Goal: Task Accomplishment & Management: Use online tool/utility

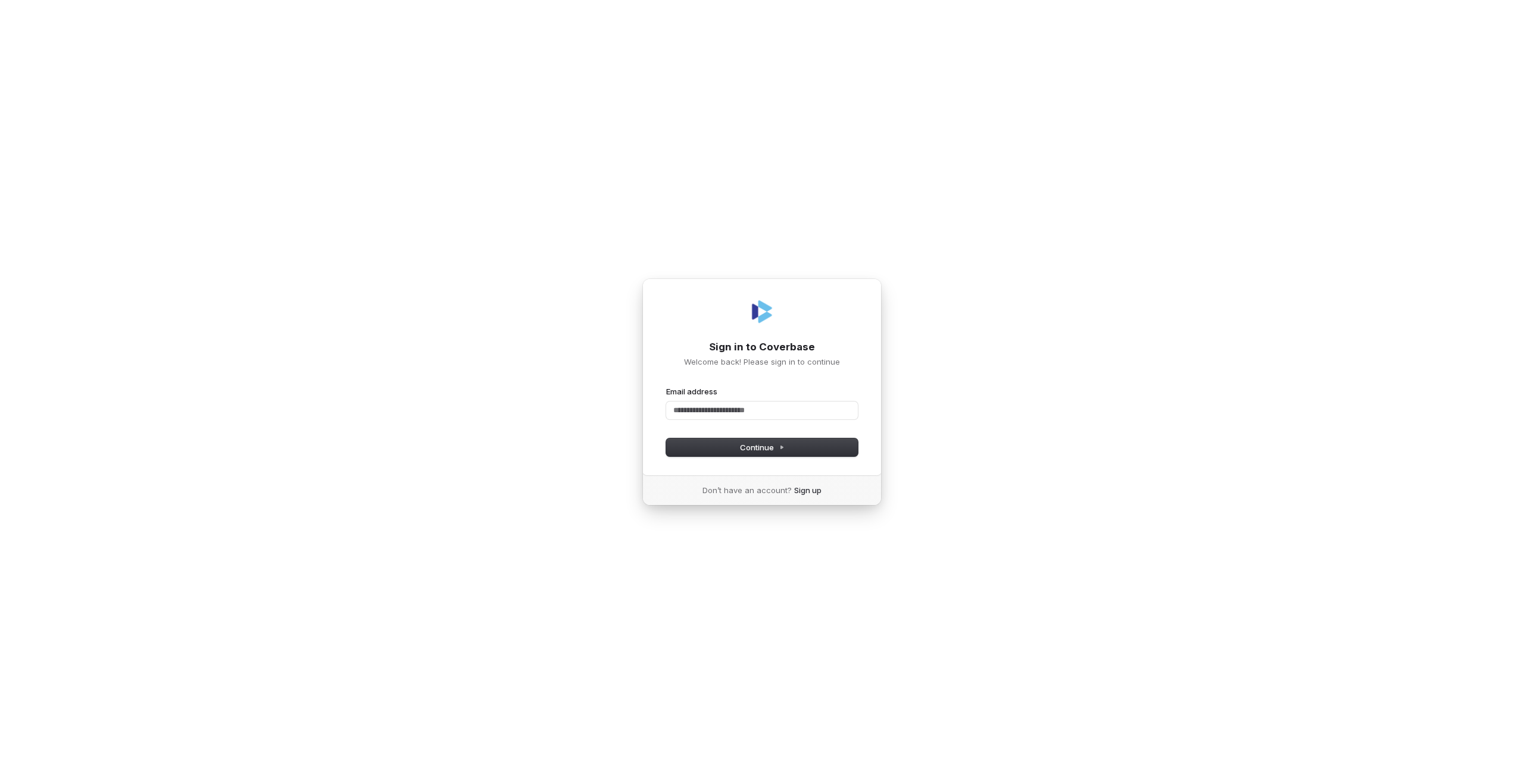
click at [702, 399] on div "Email address" at bounding box center [762, 403] width 192 height 34
click at [679, 408] on input "Email address" at bounding box center [762, 410] width 192 height 18
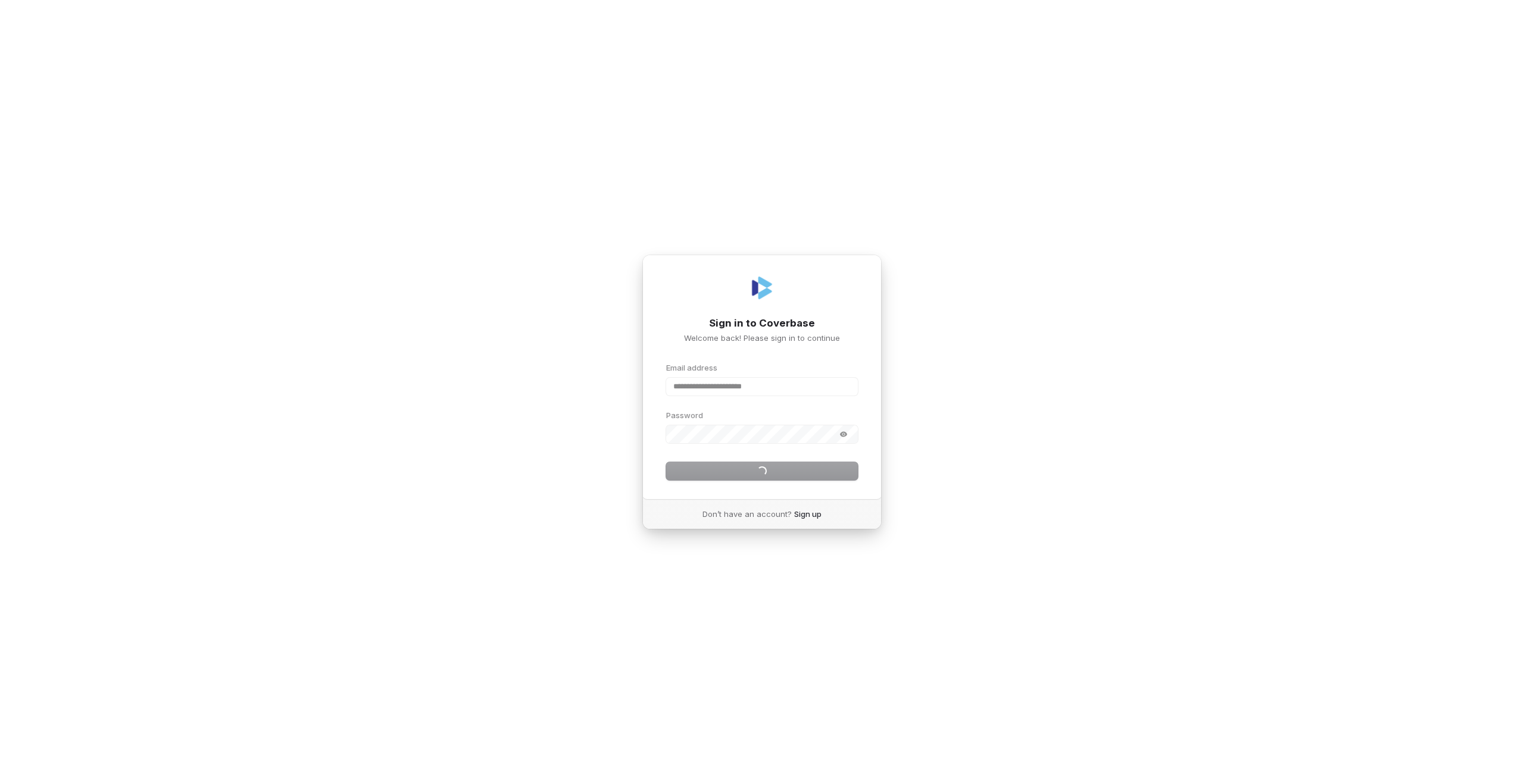
type input "**********"
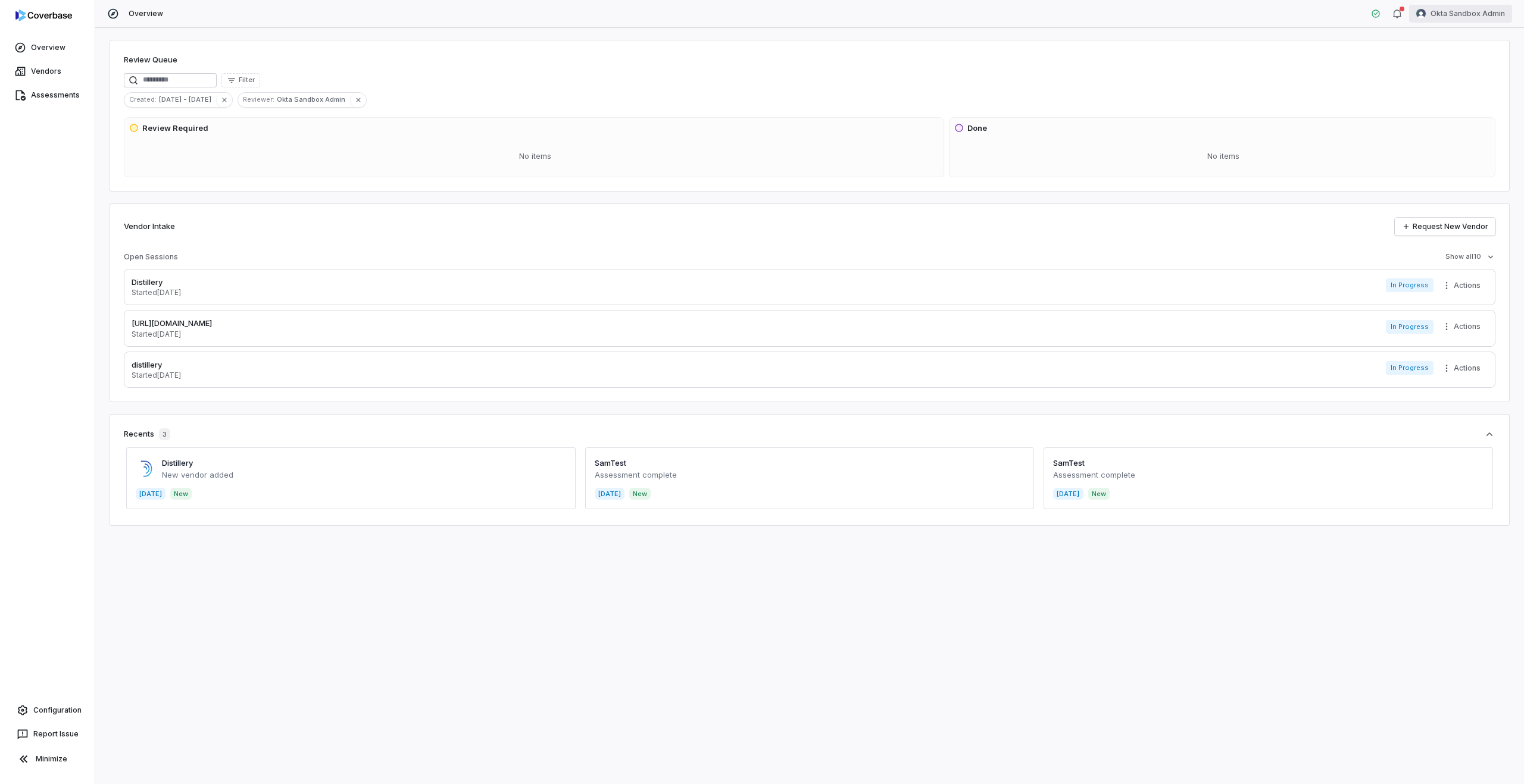
click at [1472, 15] on html "Overview Vendors Assessments Configuration Report Issue Minimize Overview Okta …" at bounding box center [762, 392] width 1524 height 784
click at [1459, 107] on div "Log out" at bounding box center [1462, 109] width 91 height 19
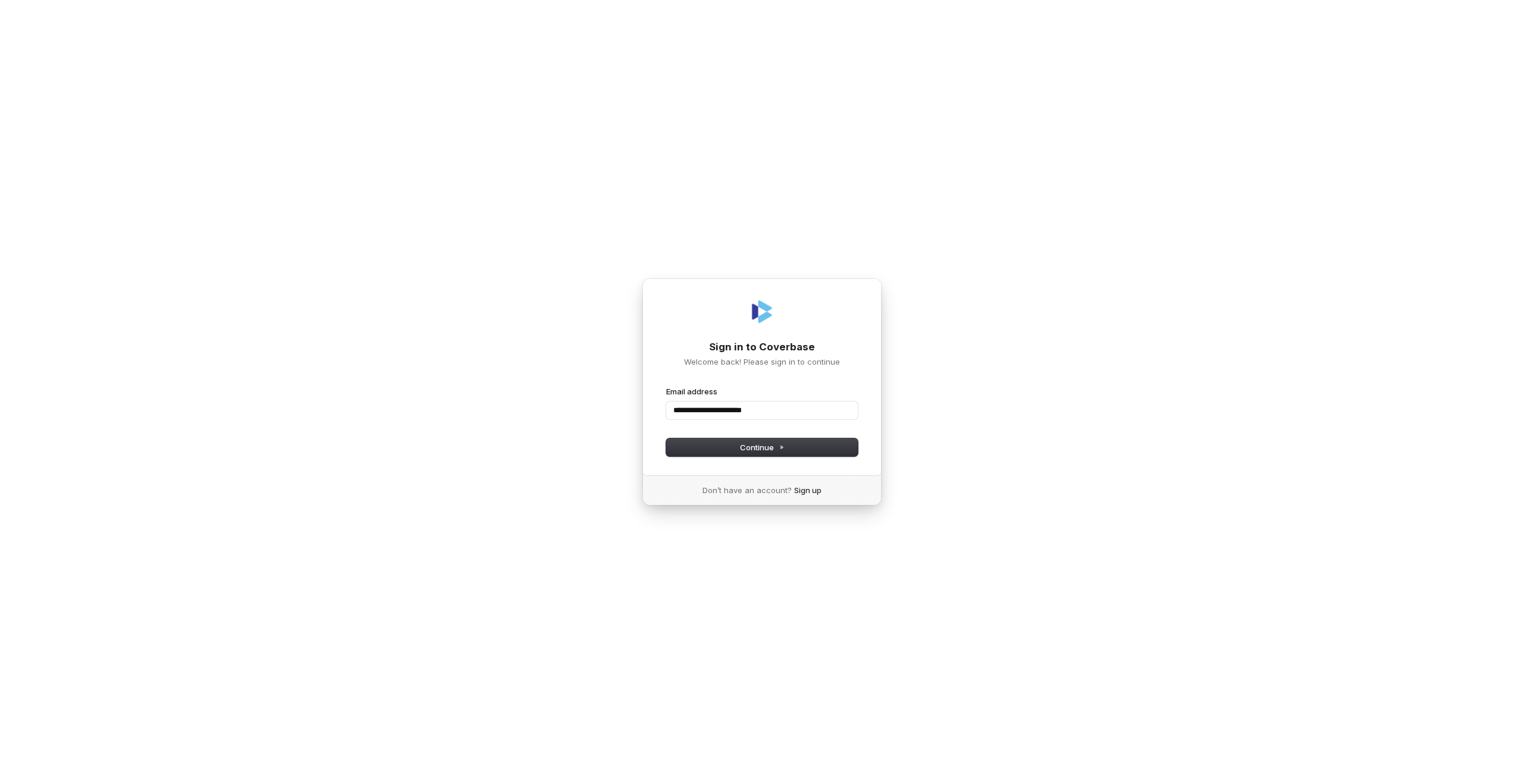
type input "**********"
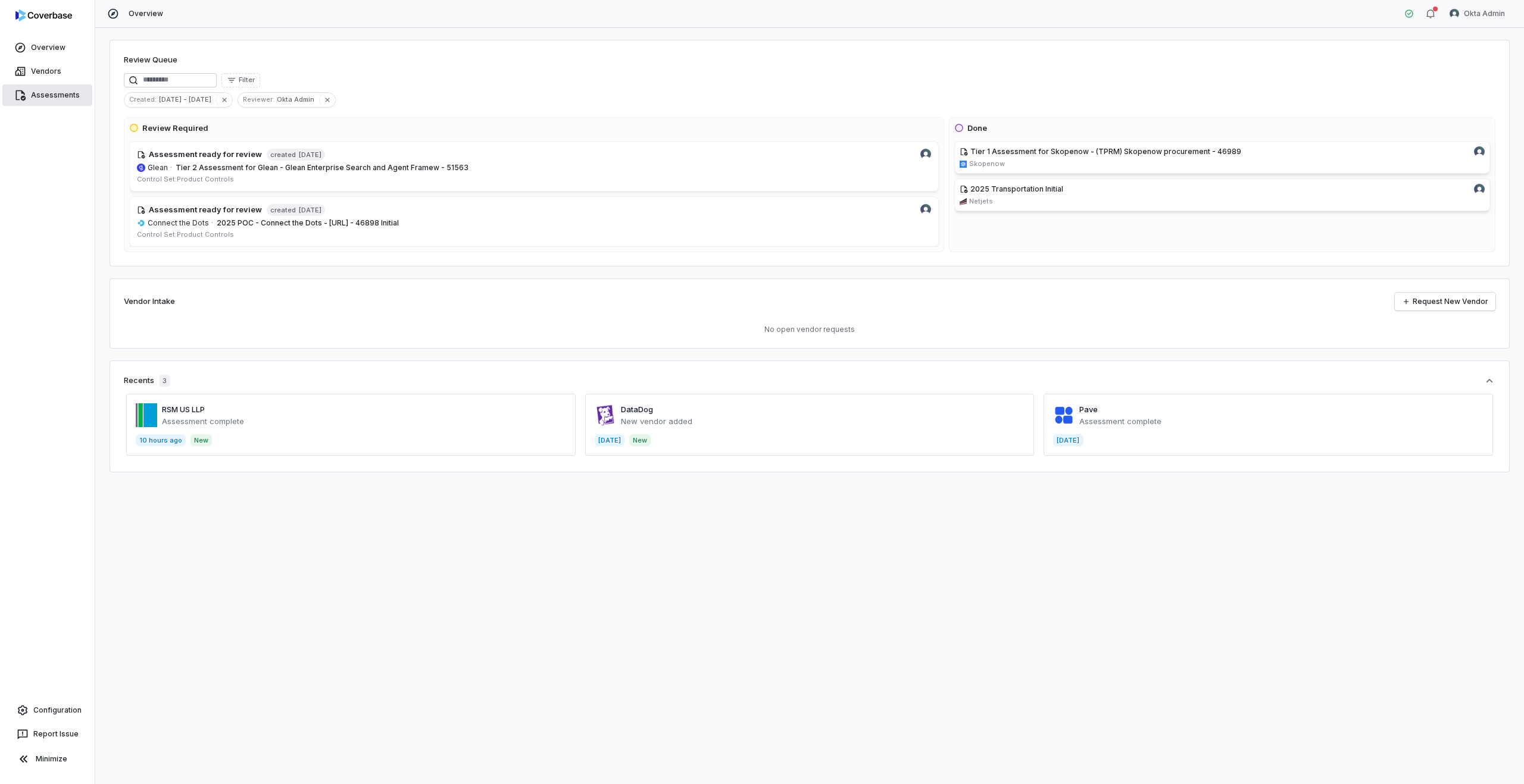
click at [35, 94] on link "Assessments" at bounding box center [47, 95] width 90 height 21
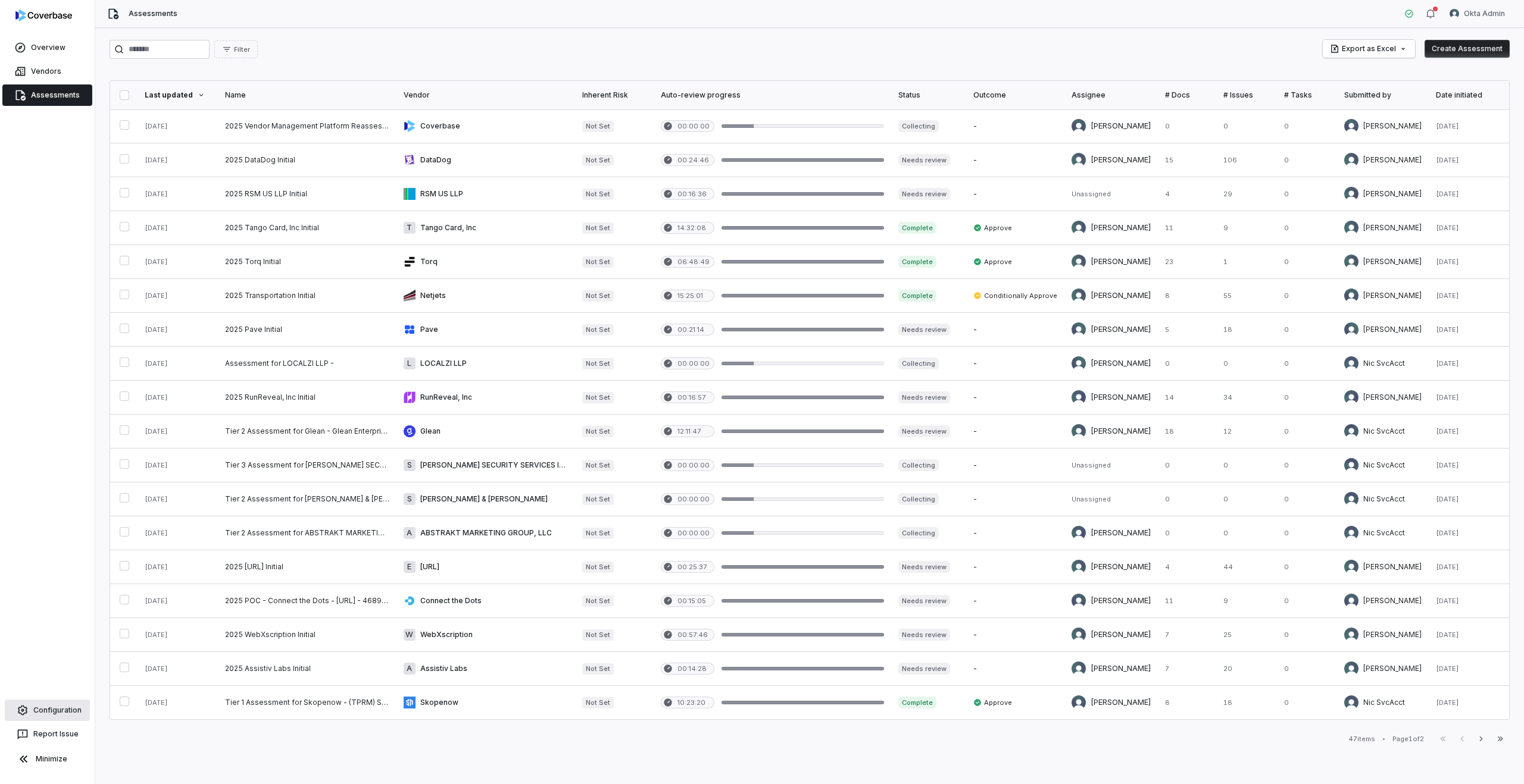
click at [44, 708] on link "Configuration" at bounding box center [47, 711] width 85 height 21
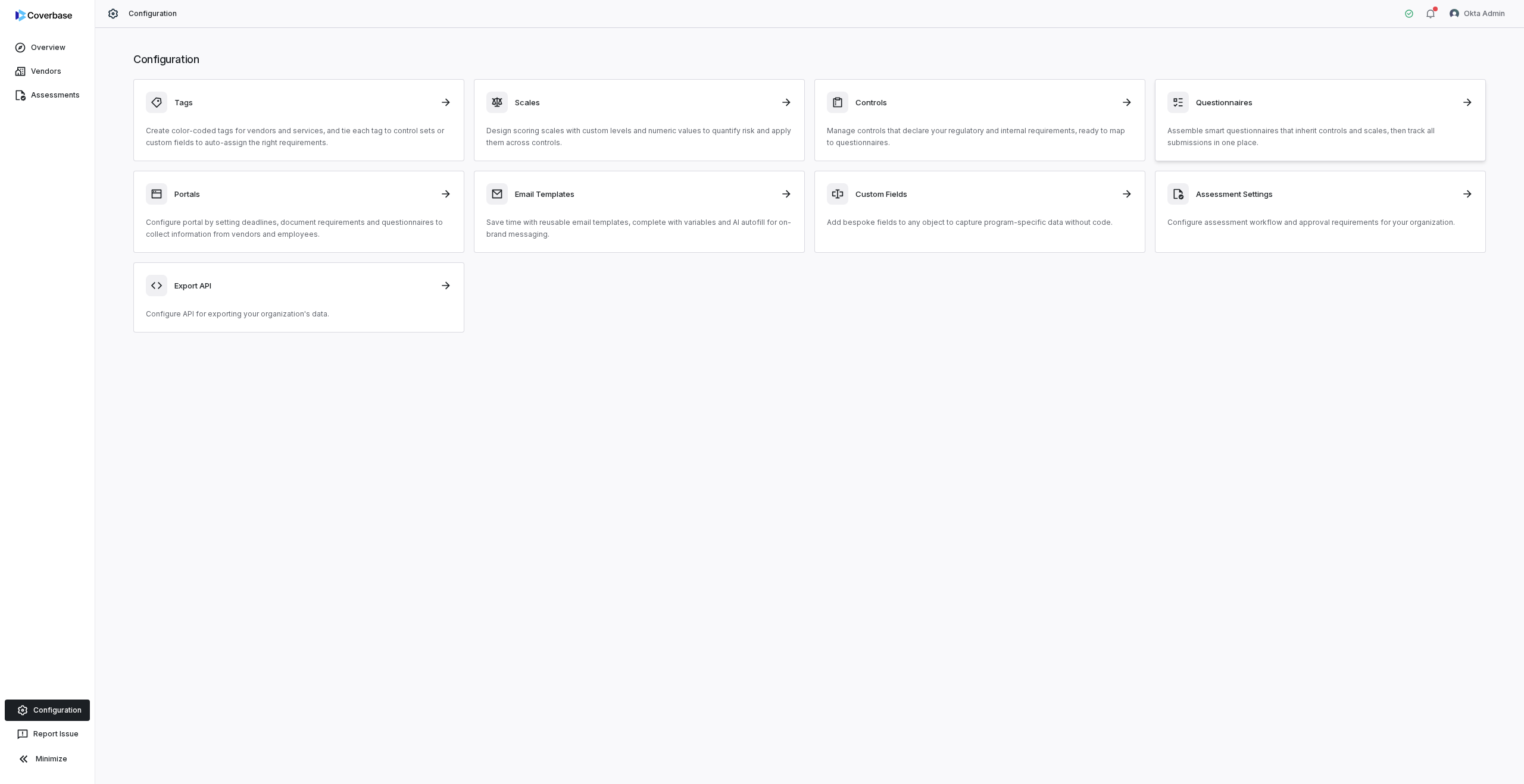
click at [1254, 123] on div "Questionnaires Assemble smart questionnaires that inherit controls and scales, …" at bounding box center [1321, 120] width 306 height 57
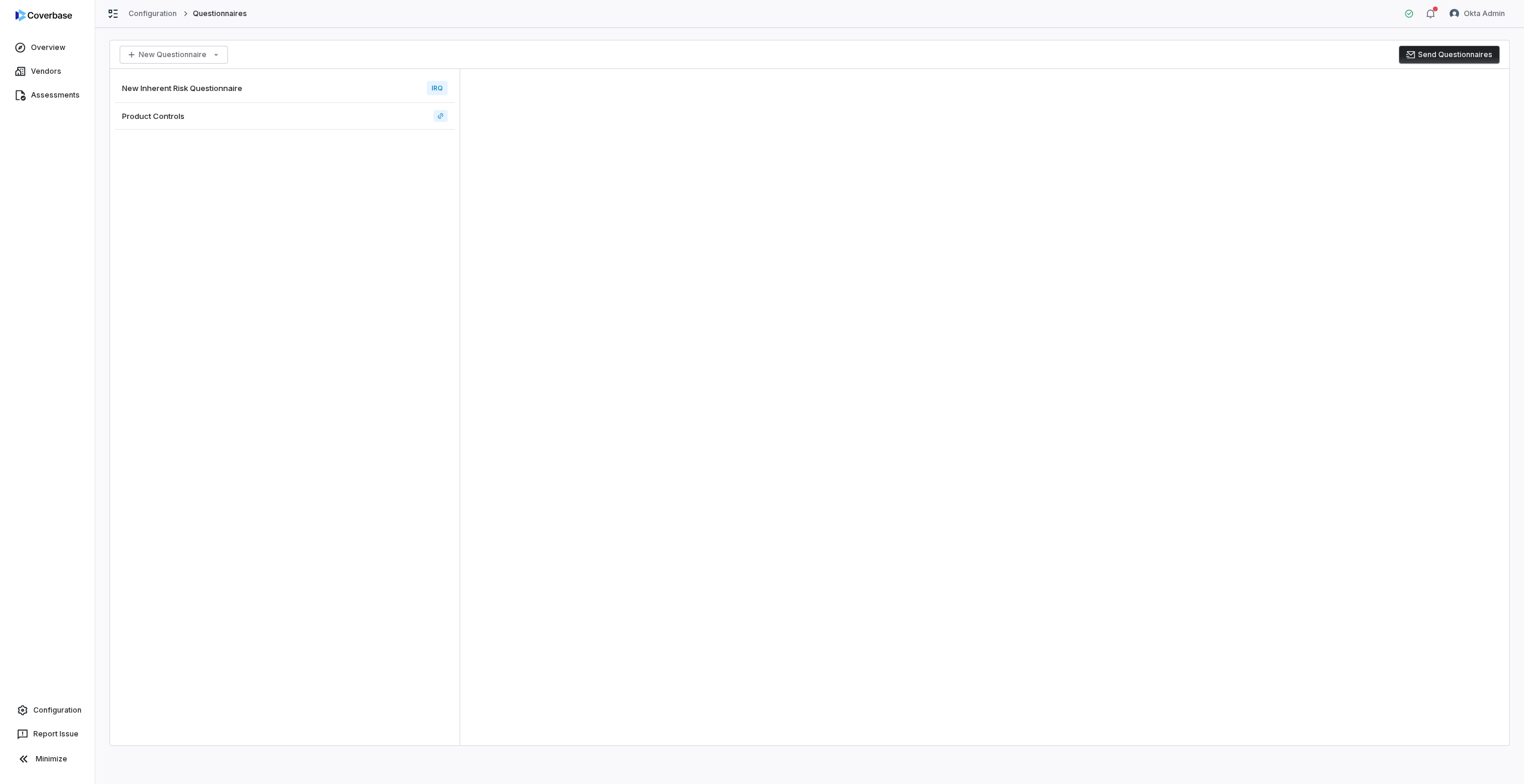
click at [158, 121] on div "Product Controls" at bounding box center [285, 116] width 340 height 27
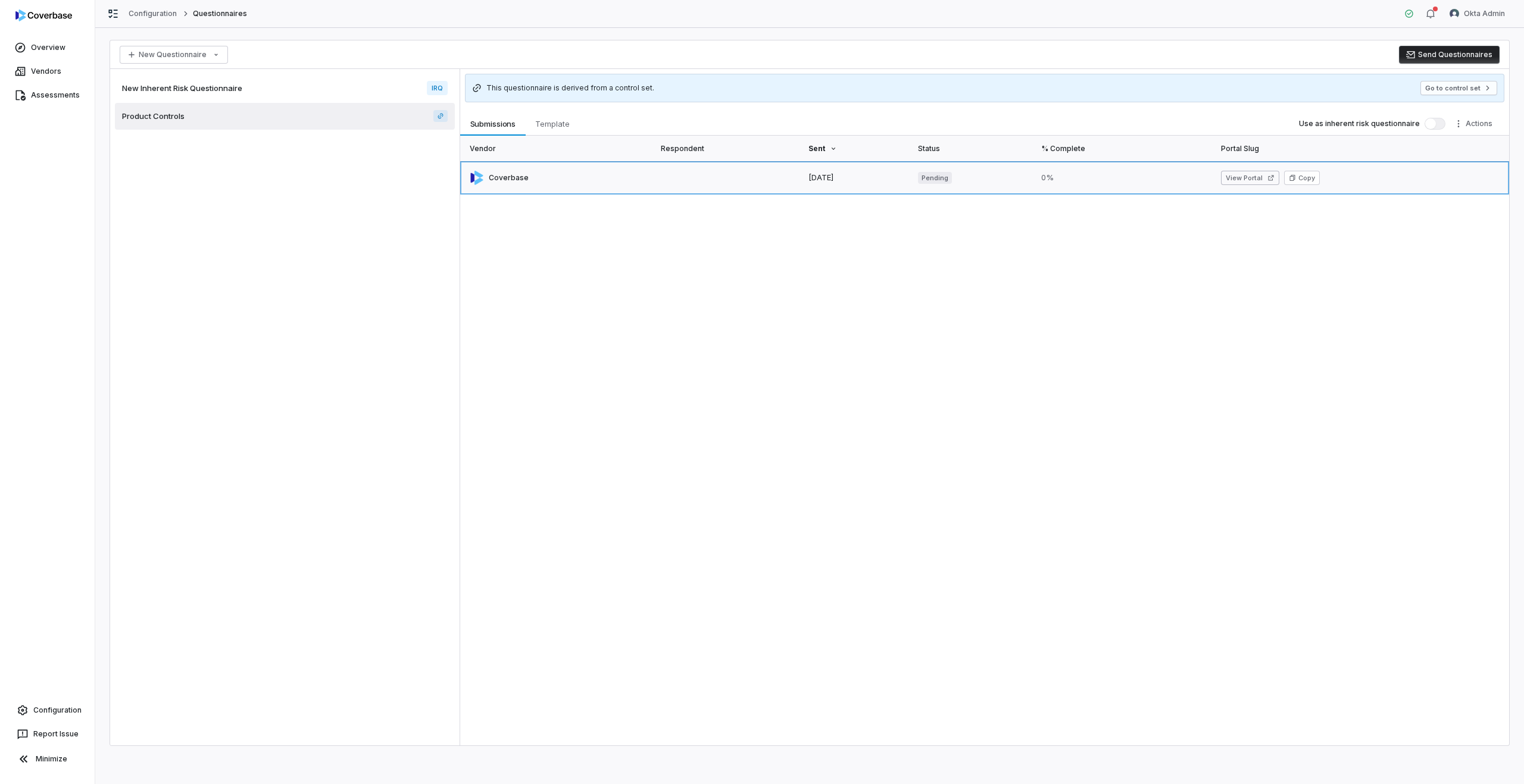
click at [548, 183] on link at bounding box center [557, 178] width 194 height 34
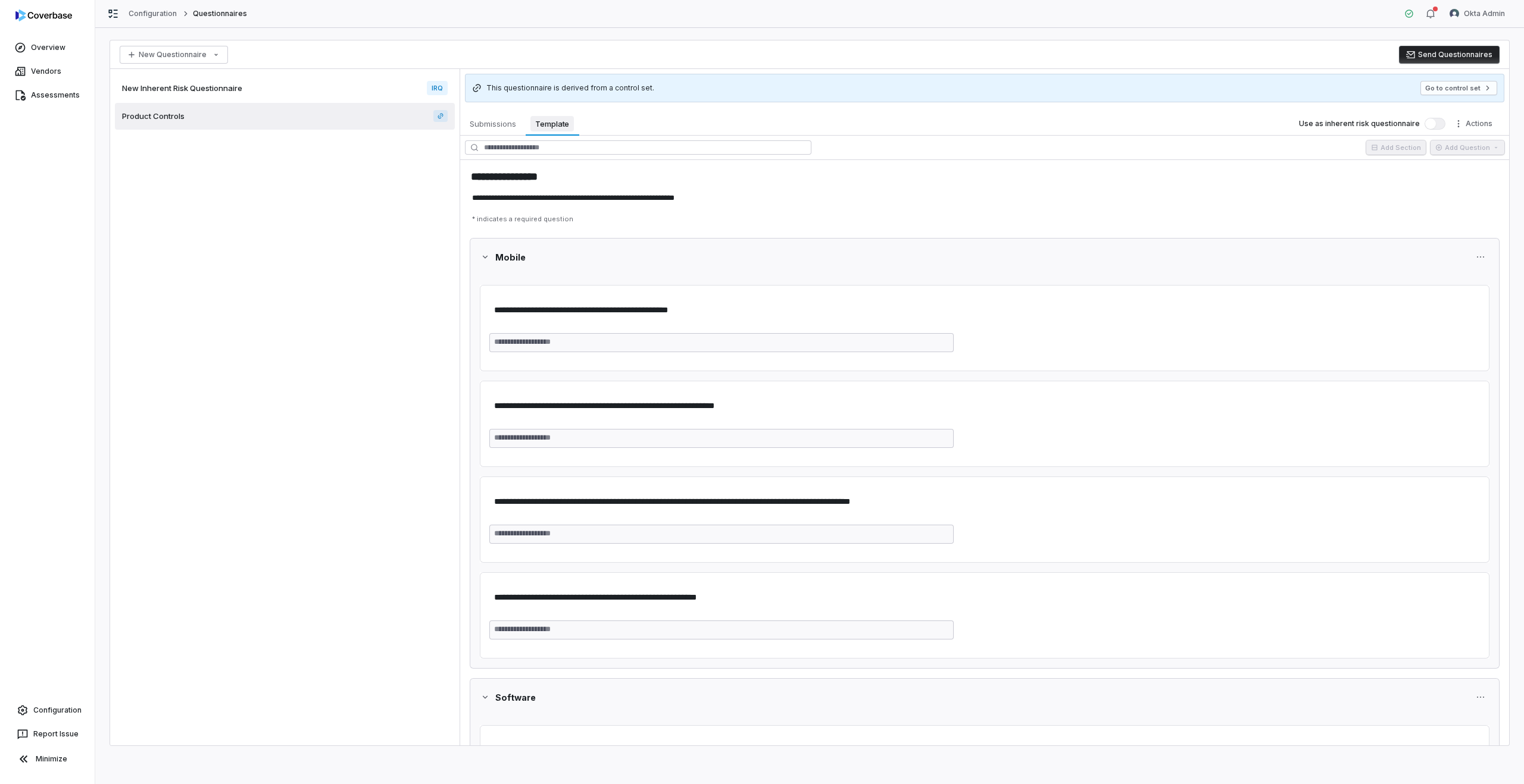
click at [553, 116] on span "Template" at bounding box center [552, 124] width 44 height 15
click at [53, 708] on link "Configuration" at bounding box center [47, 711] width 85 height 21
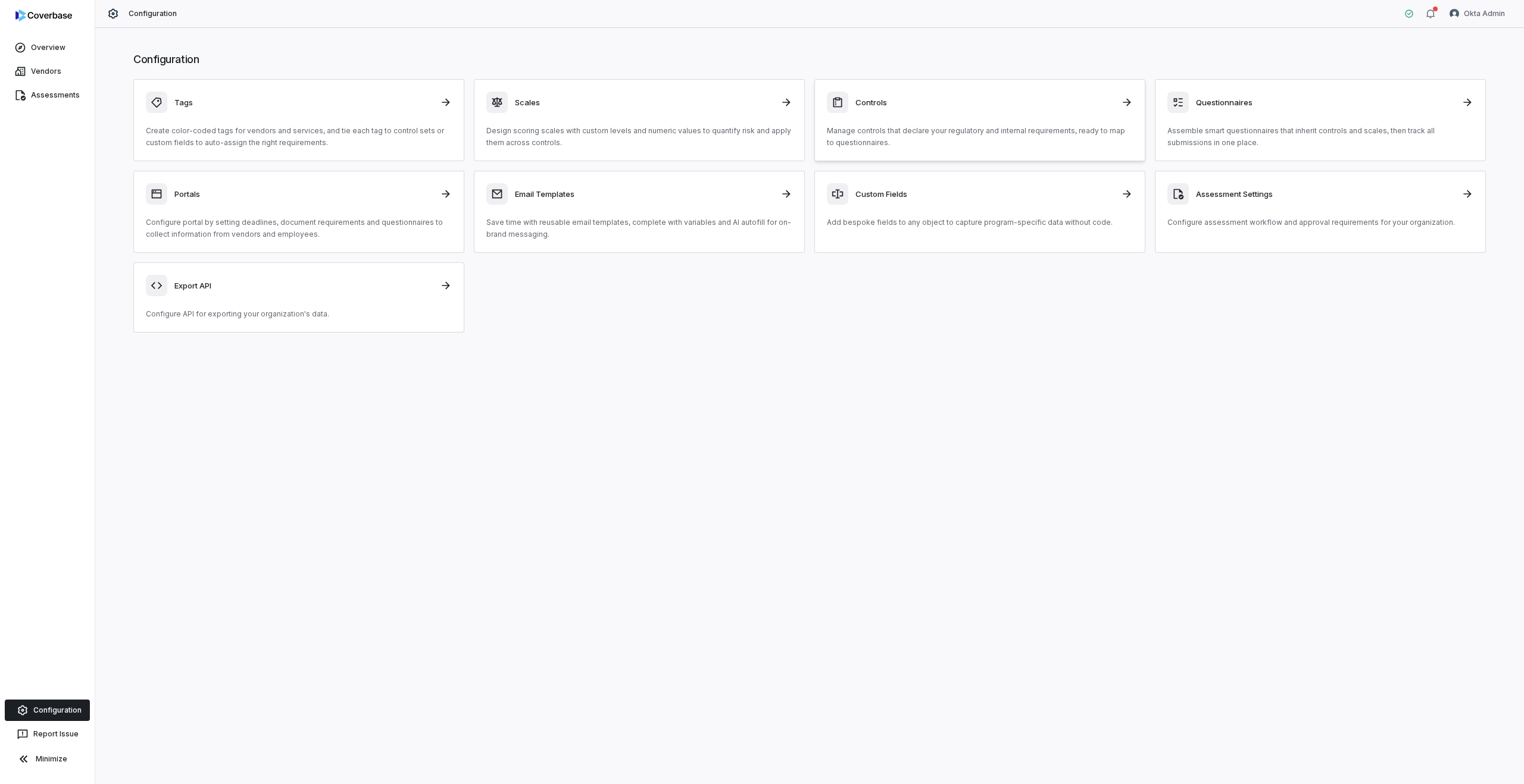
click at [962, 111] on div "Controls" at bounding box center [980, 102] width 306 height 21
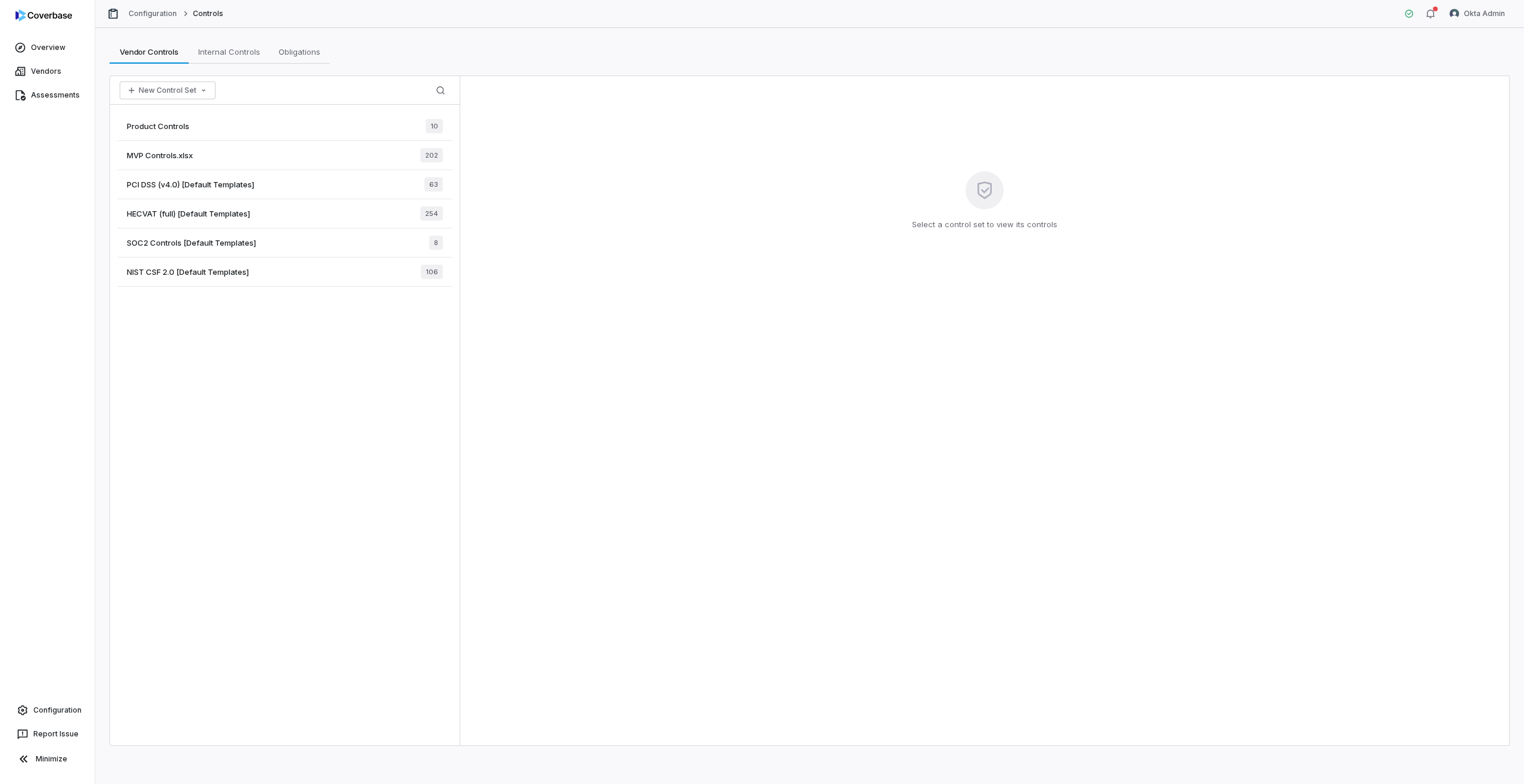
click at [237, 130] on div "Product Controls 10" at bounding box center [285, 126] width 335 height 29
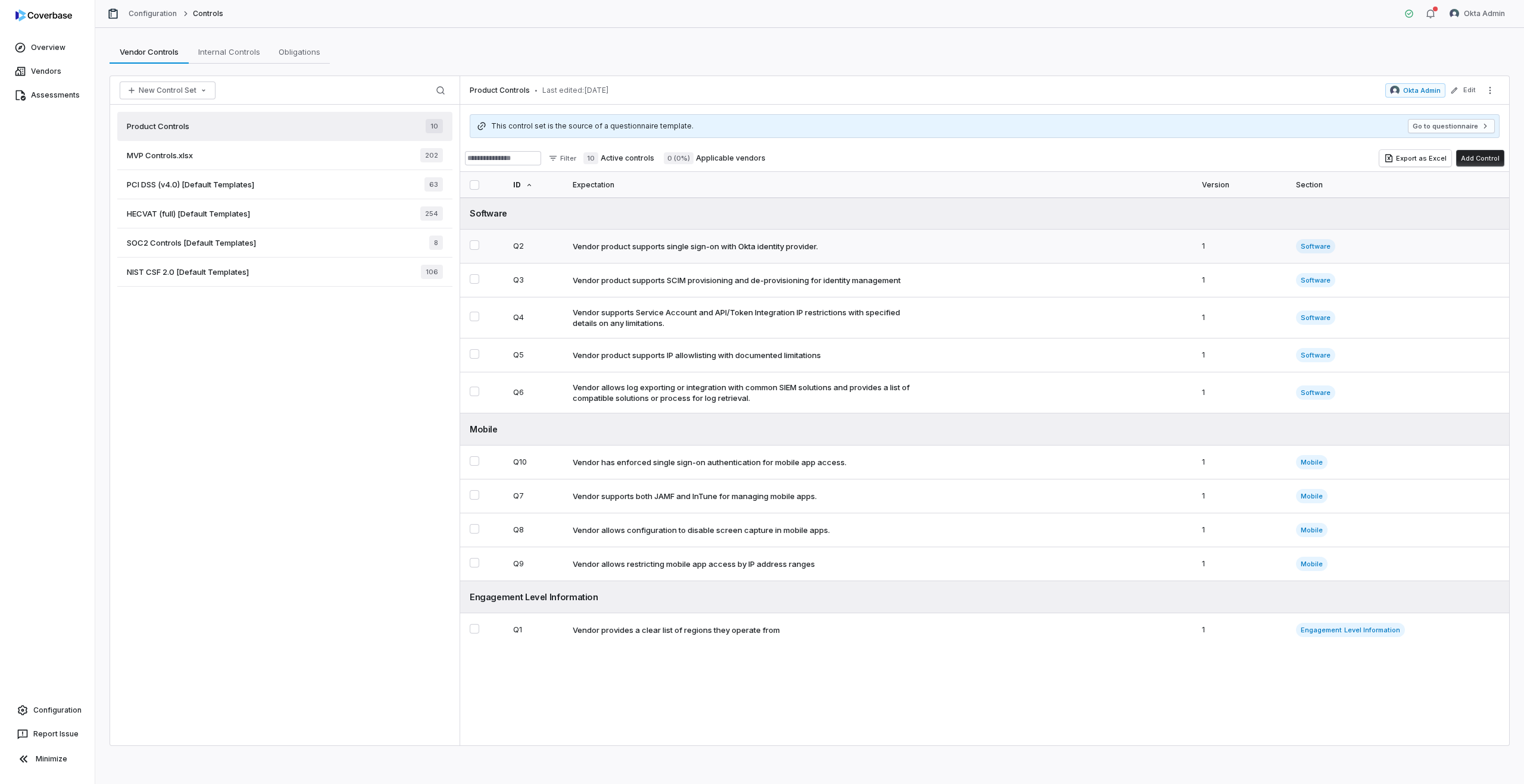
click at [761, 252] on td "Vendor product supports single sign-on with Okta identity provider." at bounding box center [880, 247] width 629 height 34
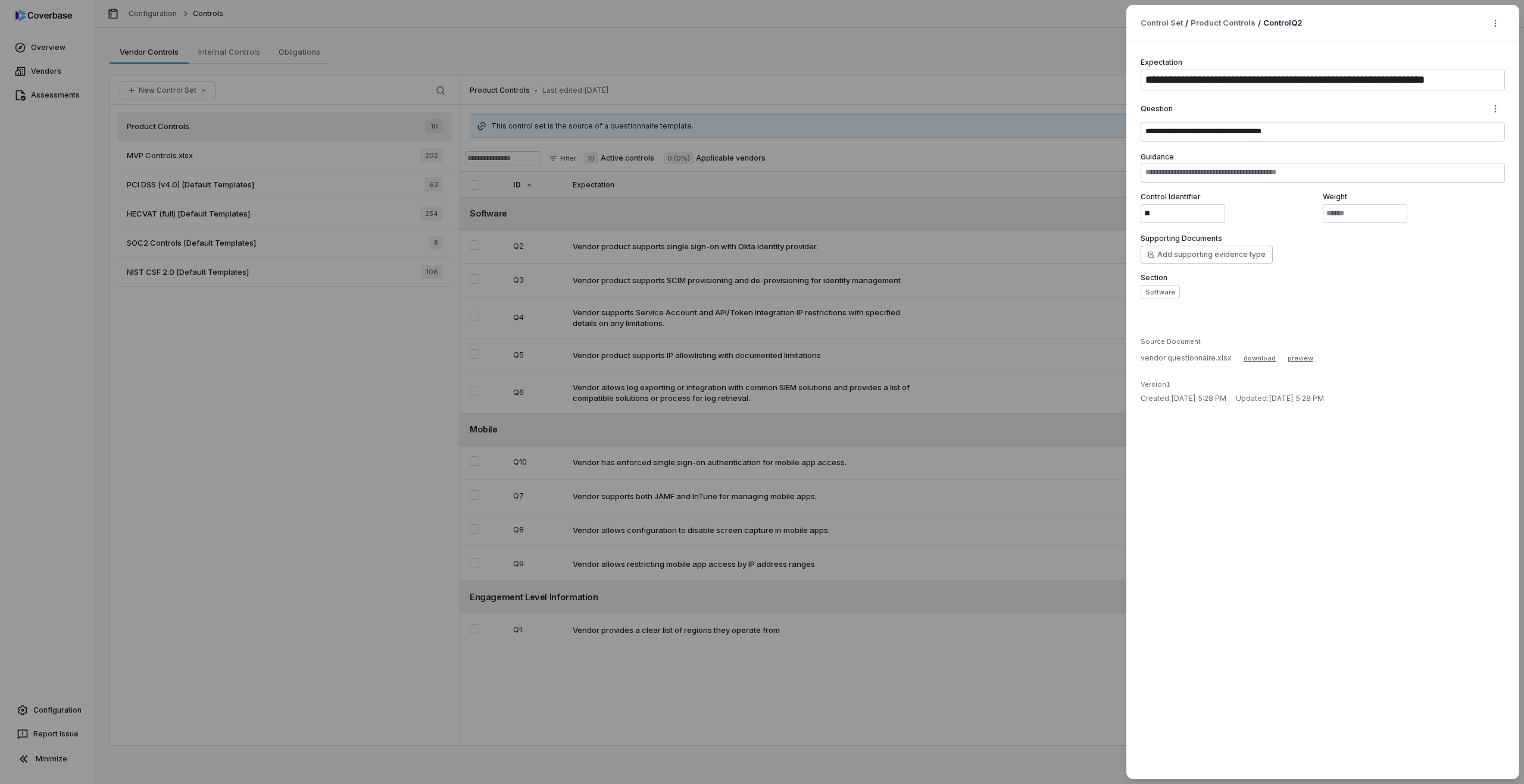
click at [845, 283] on div "**********" at bounding box center [762, 392] width 1524 height 784
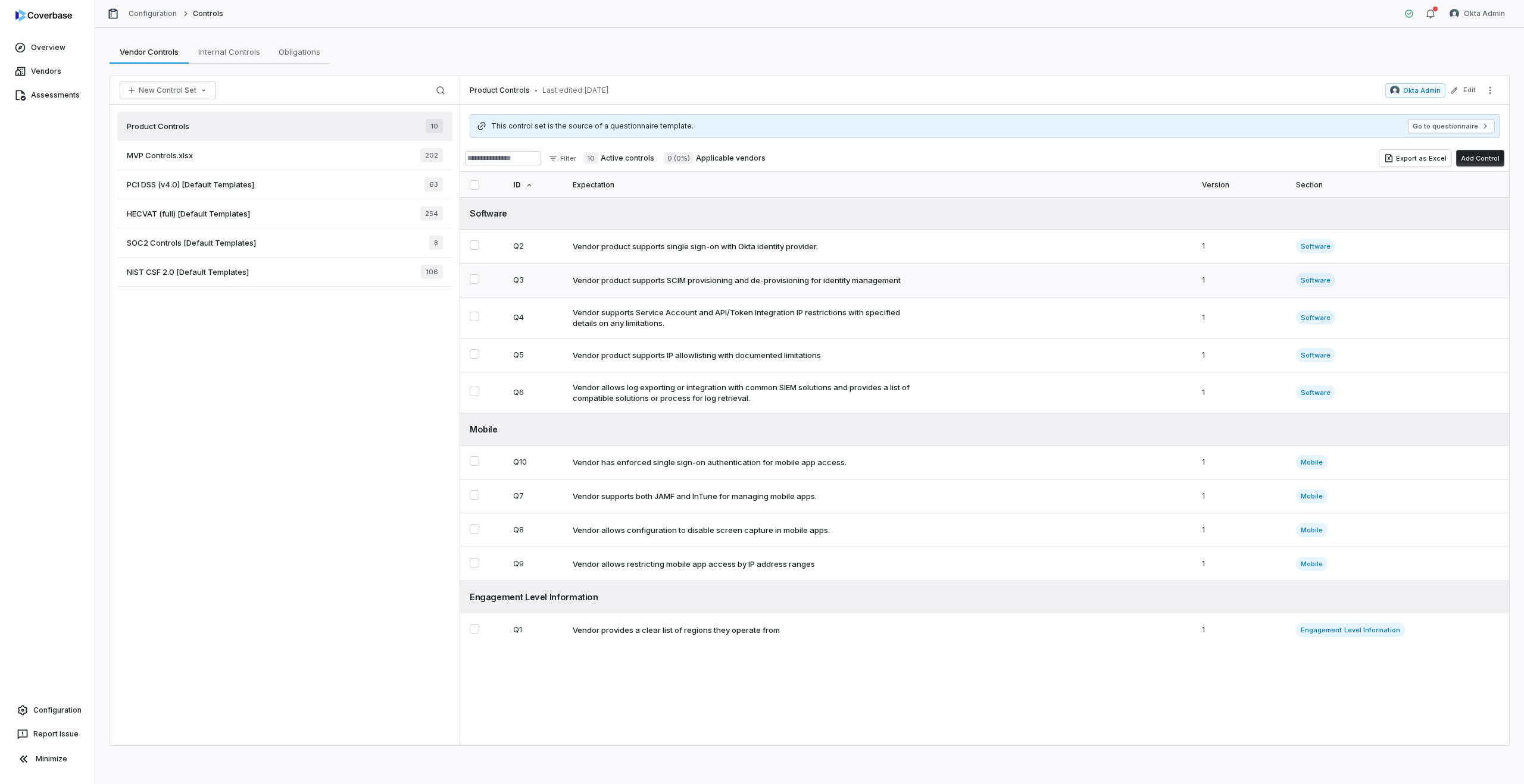
click at [745, 286] on div "Vendor product supports SCIM provisioning and de-provisioning for identity mana…" at bounding box center [736, 280] width 328 height 11
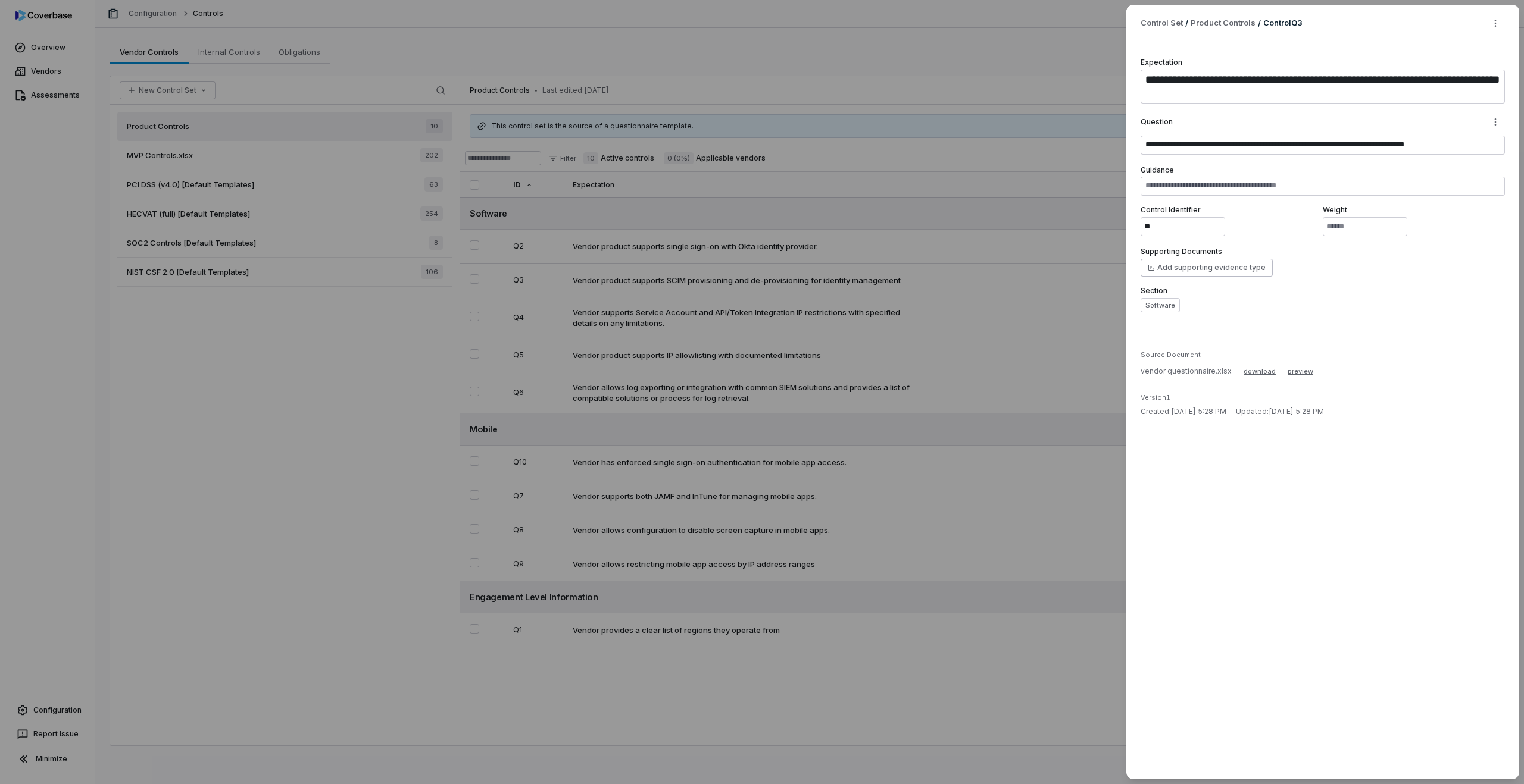
click at [748, 356] on div "**********" at bounding box center [762, 392] width 1524 height 784
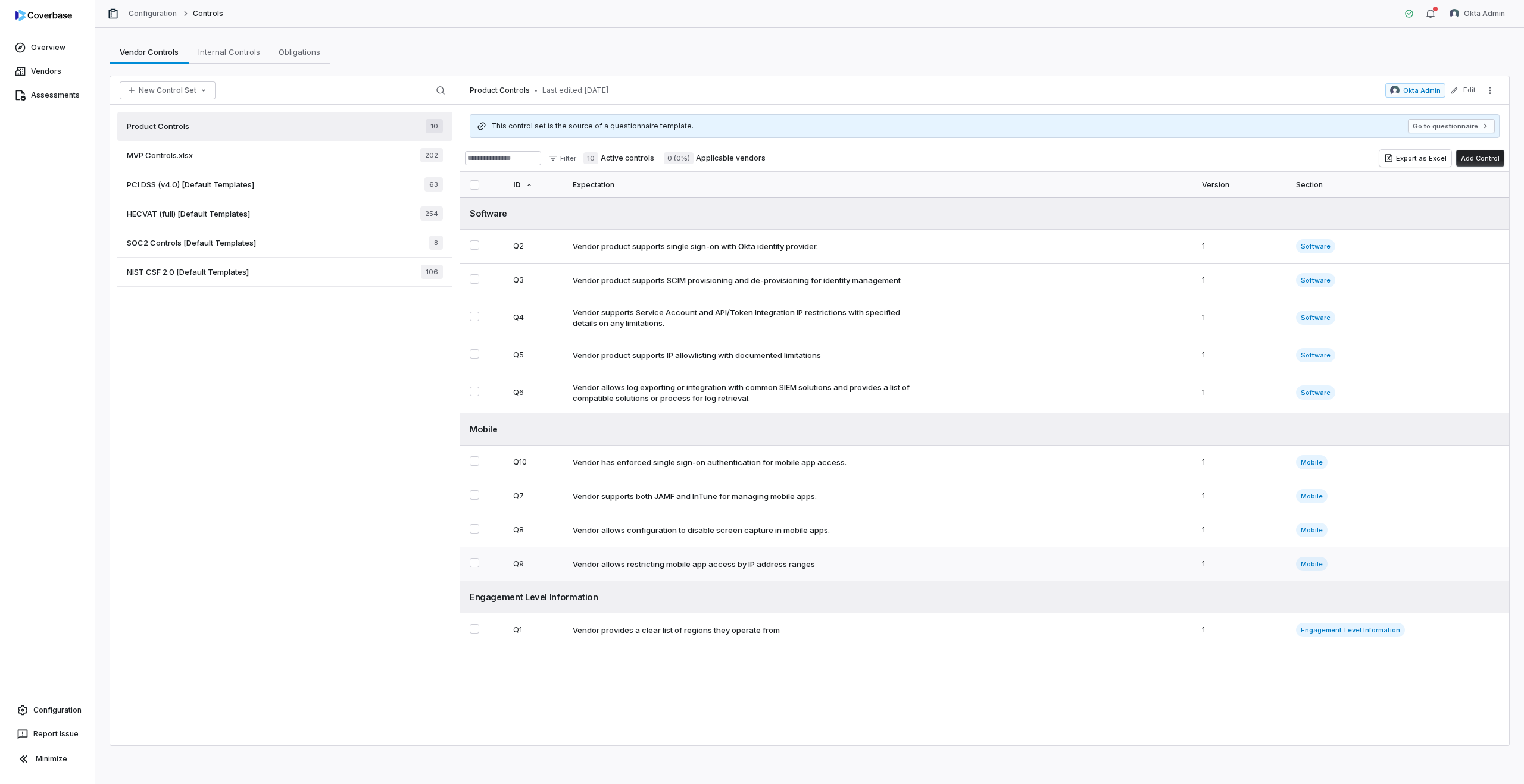
click at [714, 570] on div "Vendor allows restricting mobile app access by IP address ranges" at bounding box center [693, 564] width 242 height 11
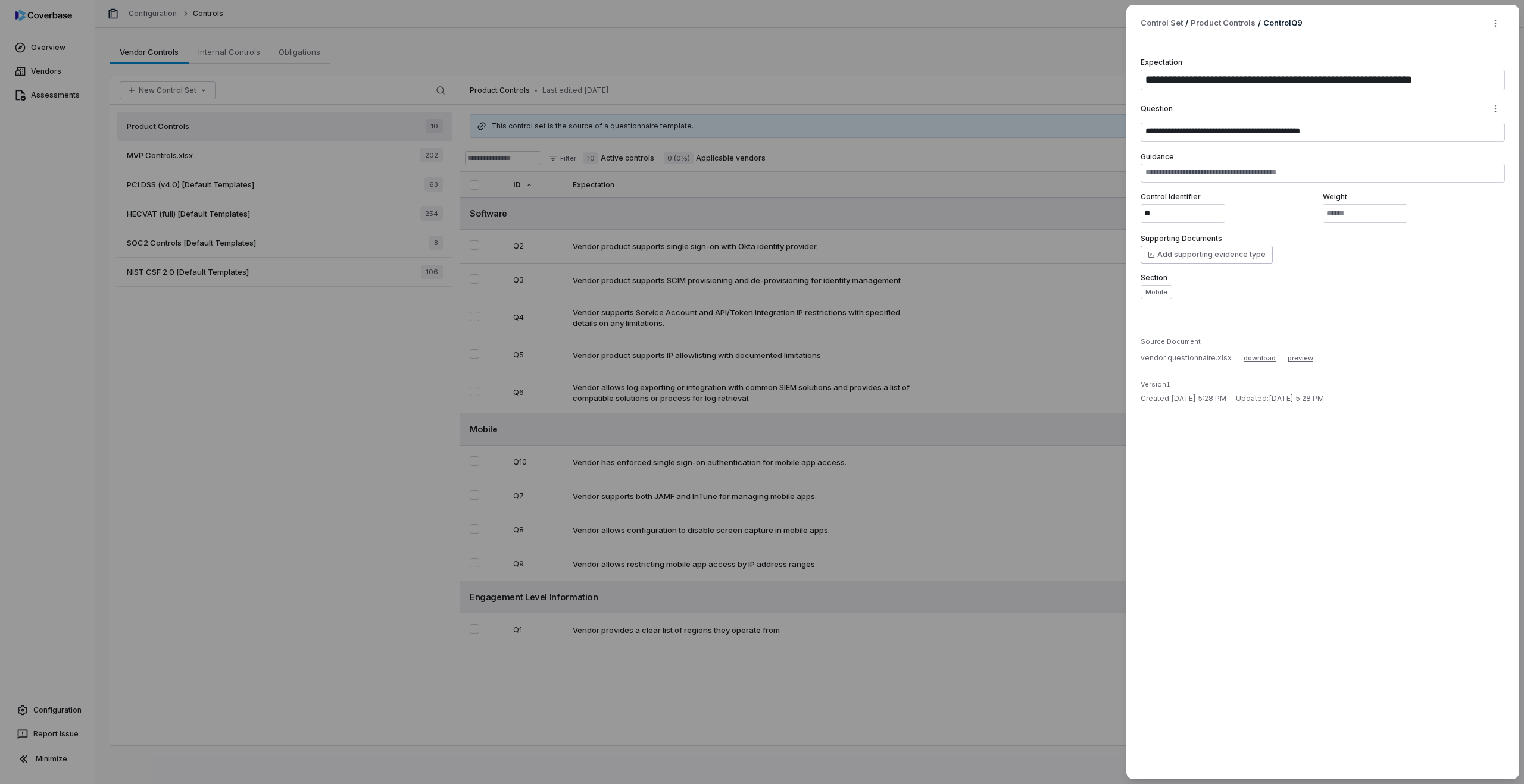
type textarea "*"
